Goal: Task Accomplishment & Management: Manage account settings

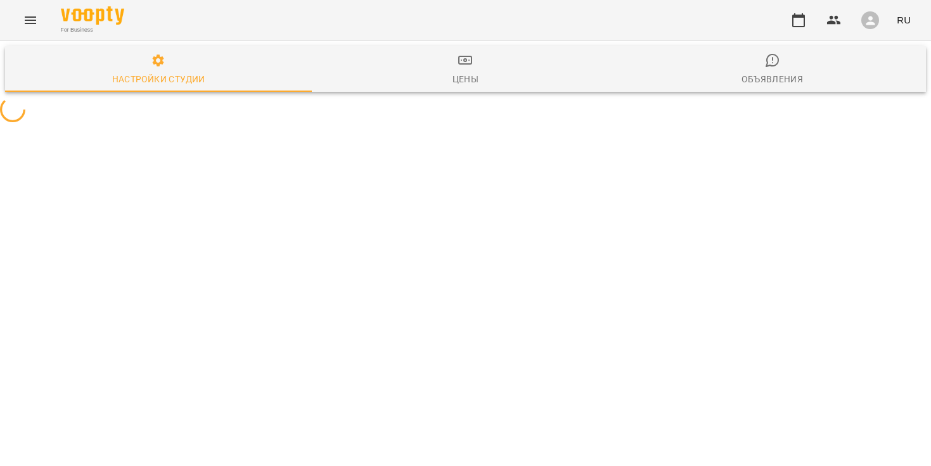
select select "**"
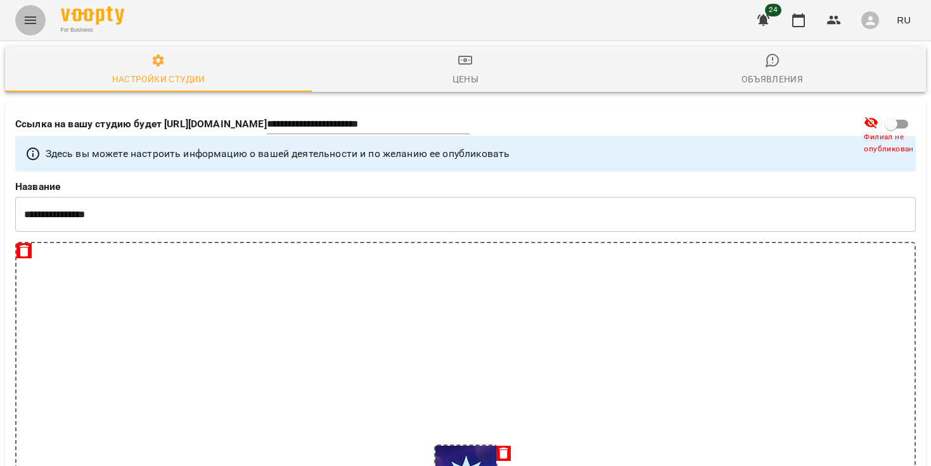
click at [19, 13] on button "Menu" at bounding box center [30, 20] width 30 height 30
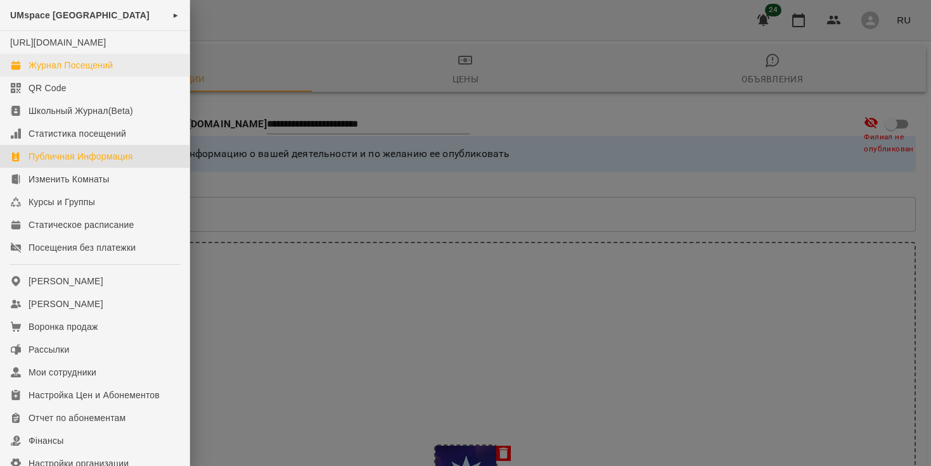
click at [75, 72] on div "Журнал Посещений" at bounding box center [71, 65] width 84 height 13
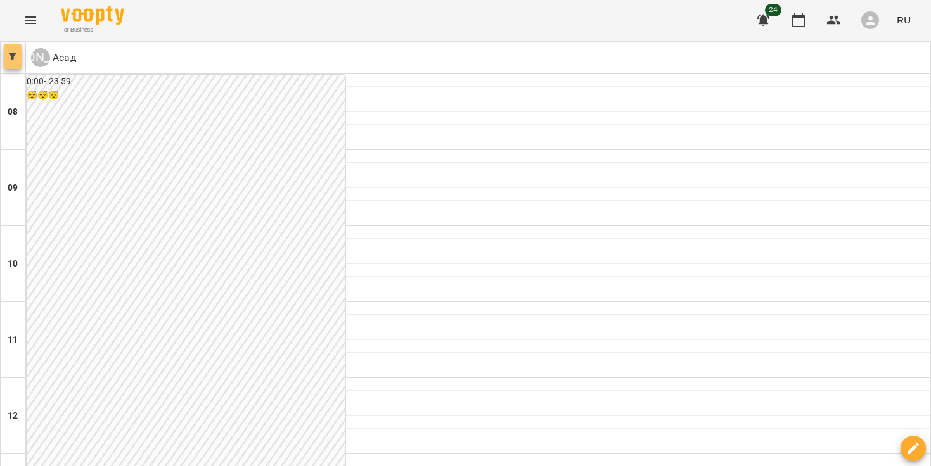
click at [11, 55] on icon "button" at bounding box center [13, 57] width 8 height 8
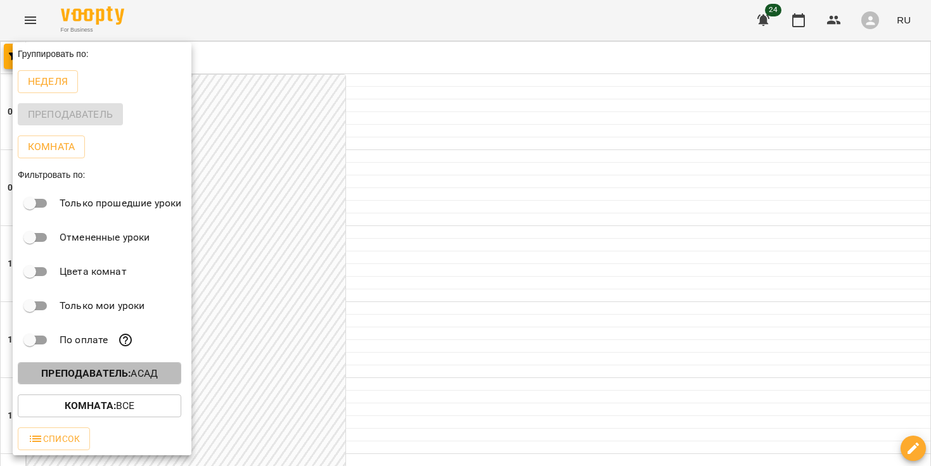
click at [128, 369] on b "Преподаватель :" at bounding box center [85, 374] width 89 height 12
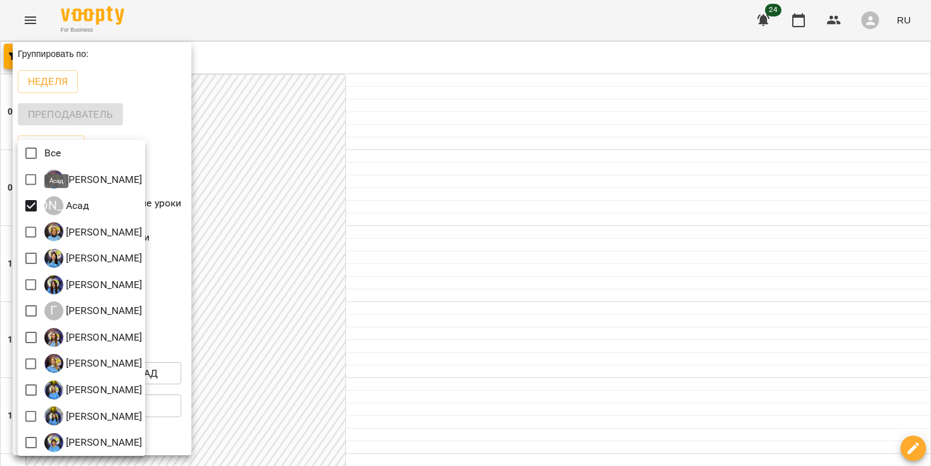
click at [72, 207] on p "Асад" at bounding box center [76, 205] width 26 height 15
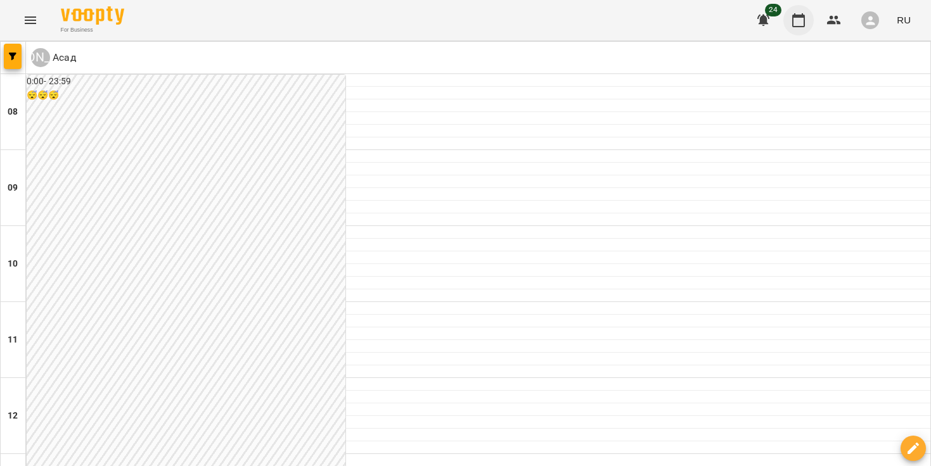
click at [802, 22] on icon "button" at bounding box center [798, 20] width 15 height 15
click at [18, 49] on button "button" at bounding box center [13, 56] width 18 height 25
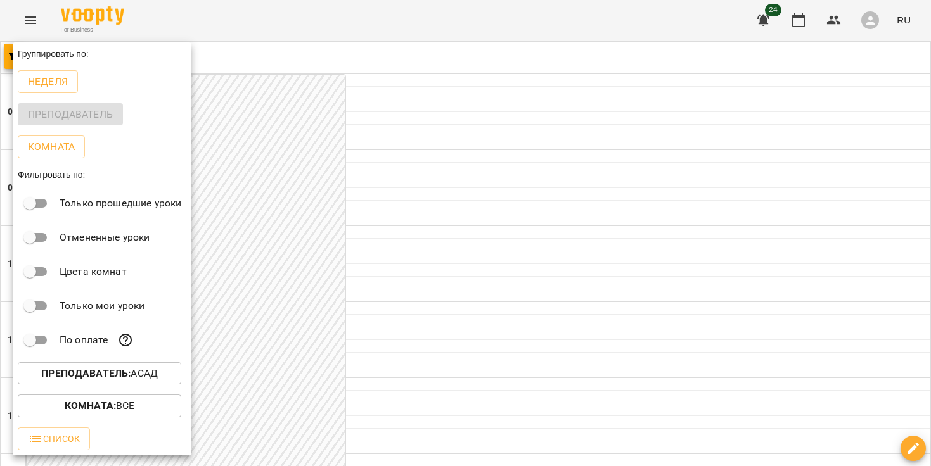
click at [147, 373] on p "Преподаватель : Асад" at bounding box center [99, 373] width 117 height 15
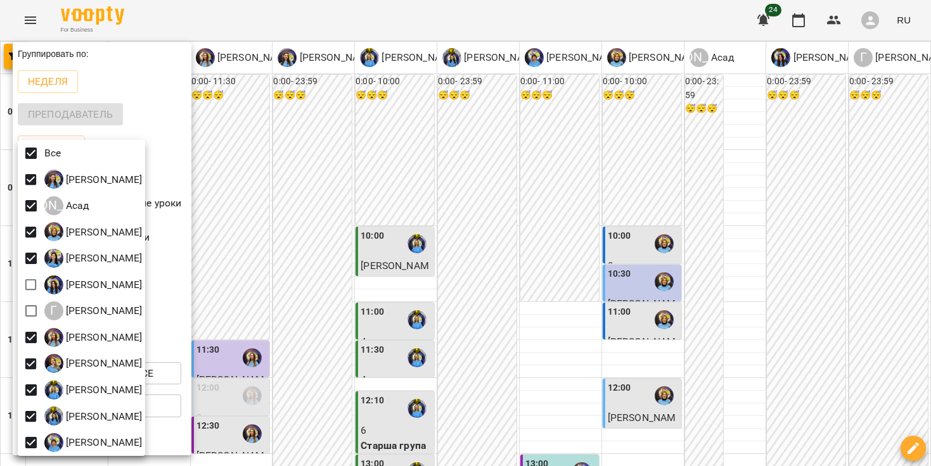
click at [115, 72] on div at bounding box center [465, 233] width 931 height 466
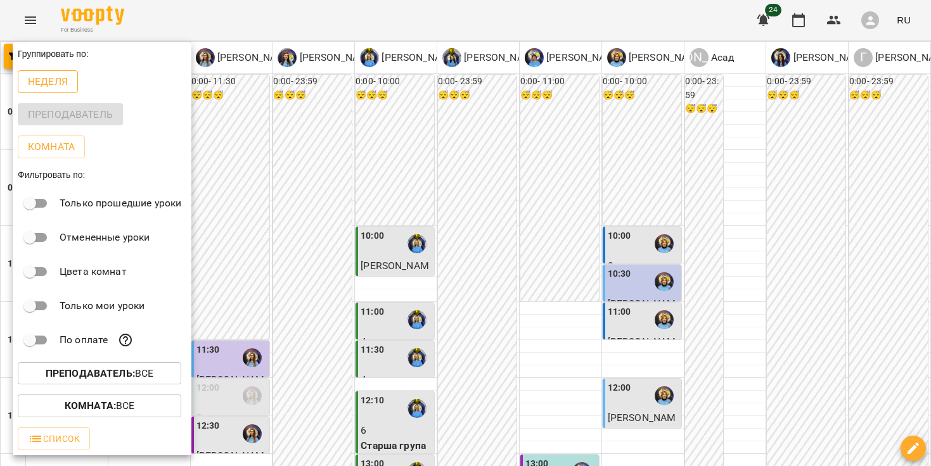
click at [65, 80] on p "Неделя" at bounding box center [48, 81] width 40 height 15
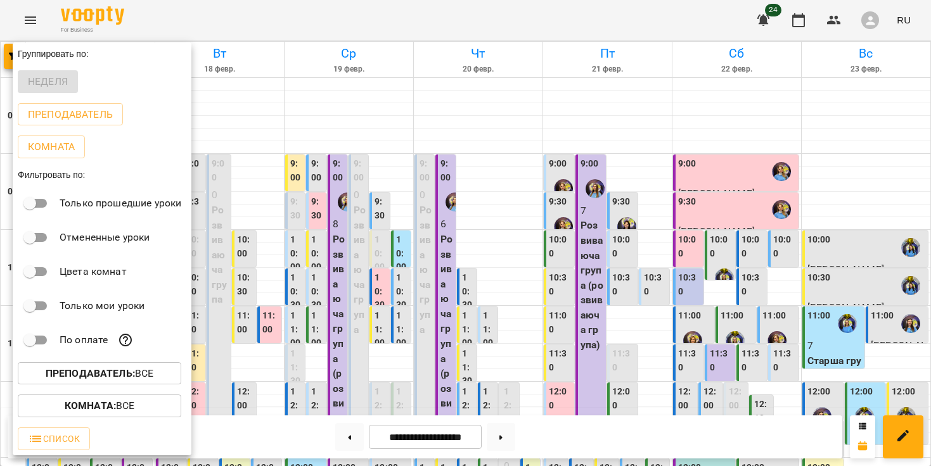
click at [849, 70] on div at bounding box center [465, 233] width 931 height 466
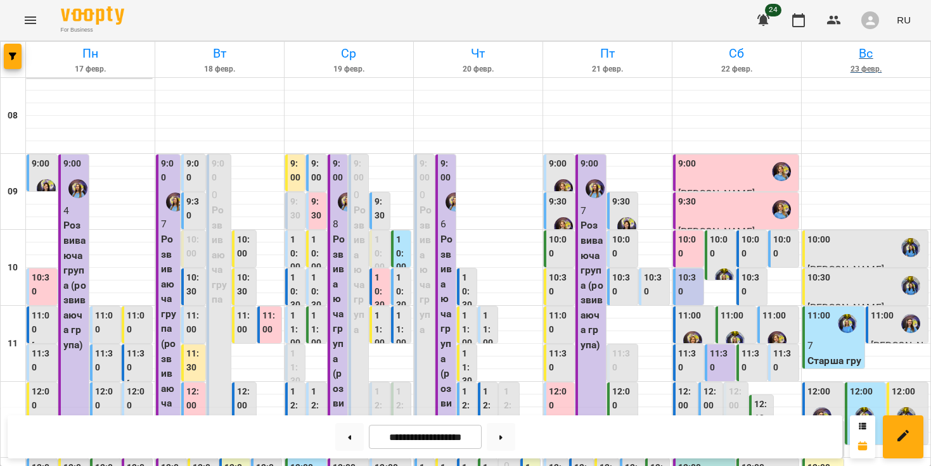
click at [844, 56] on h6 "Вс" at bounding box center [865, 54] width 125 height 20
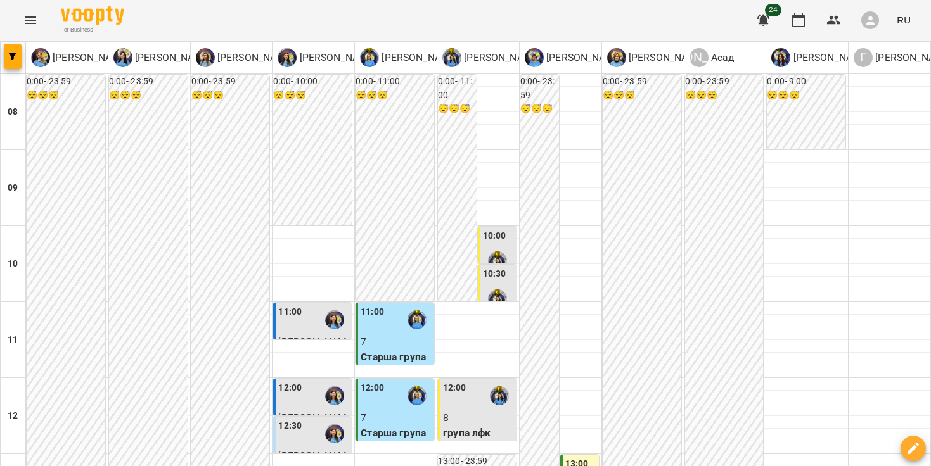
scroll to position [29, 0]
click at [291, 226] on div at bounding box center [313, 232] width 82 height 13
select select
drag, startPoint x: 330, startPoint y: 234, endPoint x: 330, endPoint y: 242, distance: 8.2
click at [330, 243] on div at bounding box center [313, 264] width 82 height 76
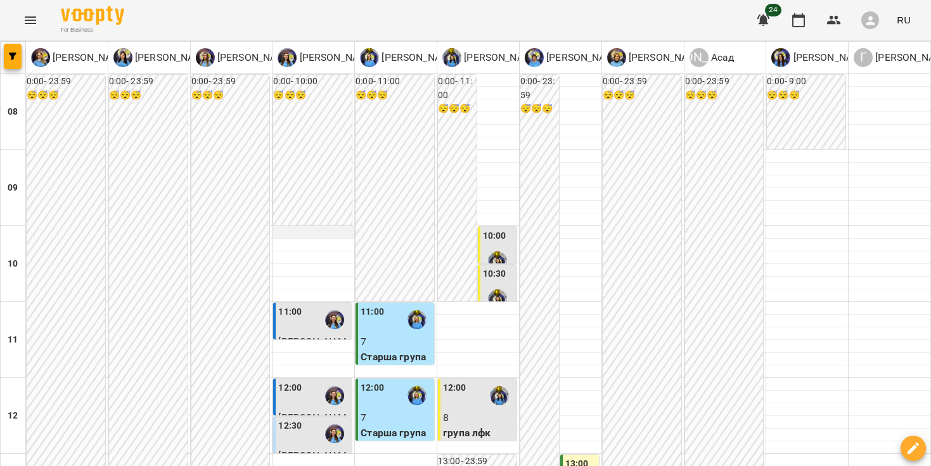
click at [335, 231] on div at bounding box center [313, 232] width 82 height 13
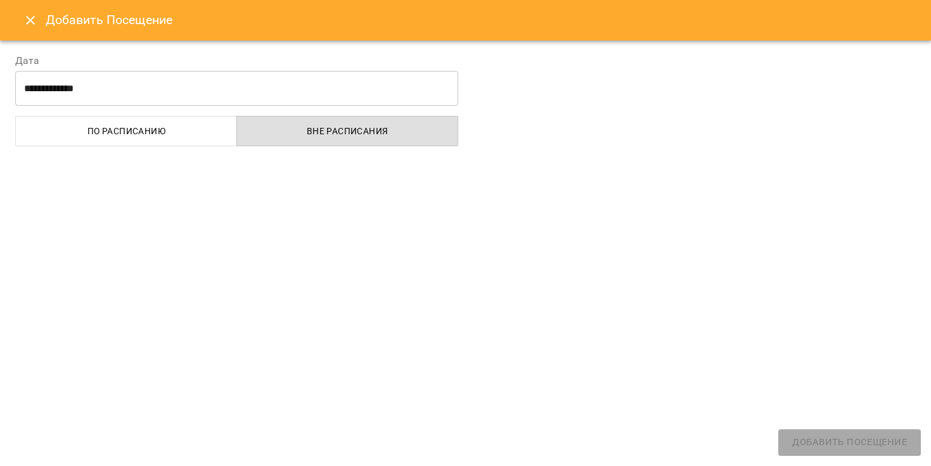
select select
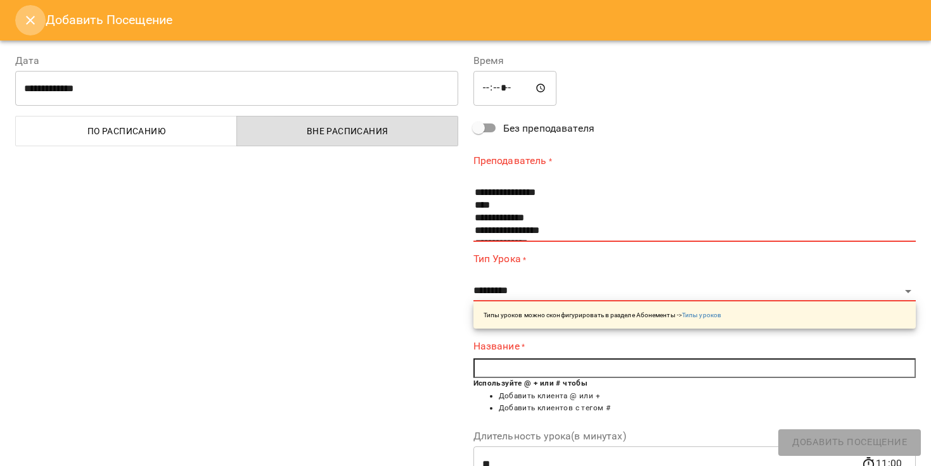
click at [31, 27] on icon "Close" at bounding box center [30, 20] width 15 height 15
